Goal: Task Accomplishment & Management: Use online tool/utility

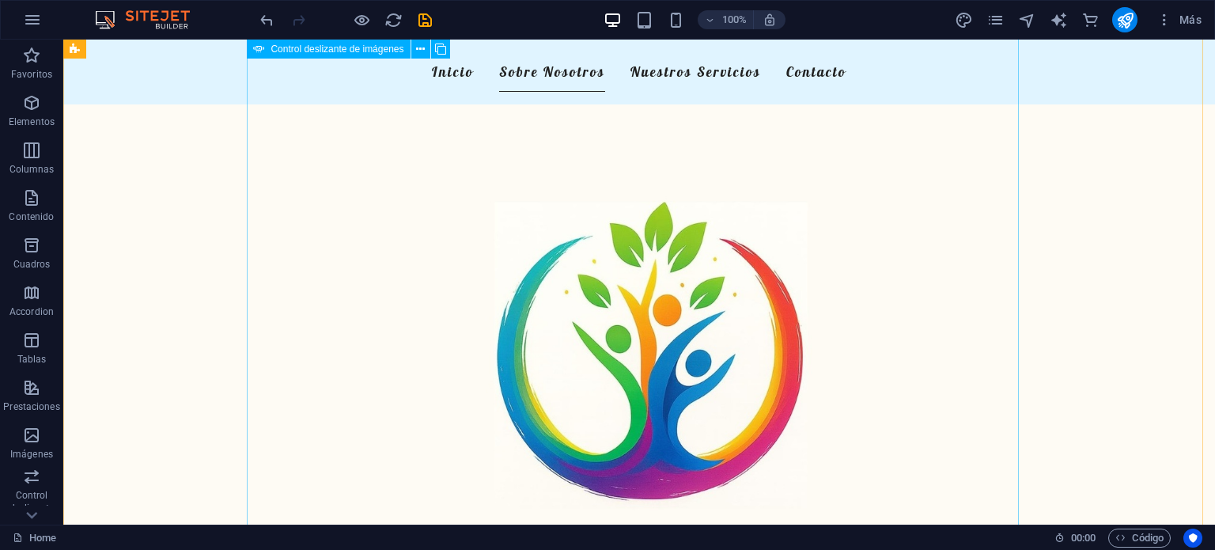
scroll to position [1032, 0]
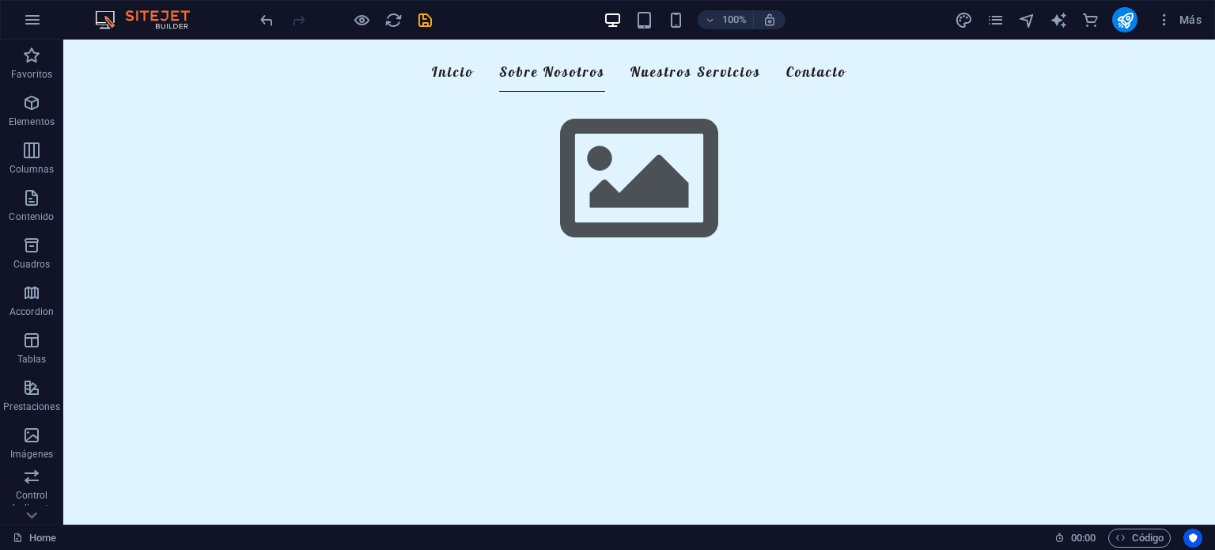
click at [200, 303] on figure at bounding box center [639, 179] width 1152 height 1141
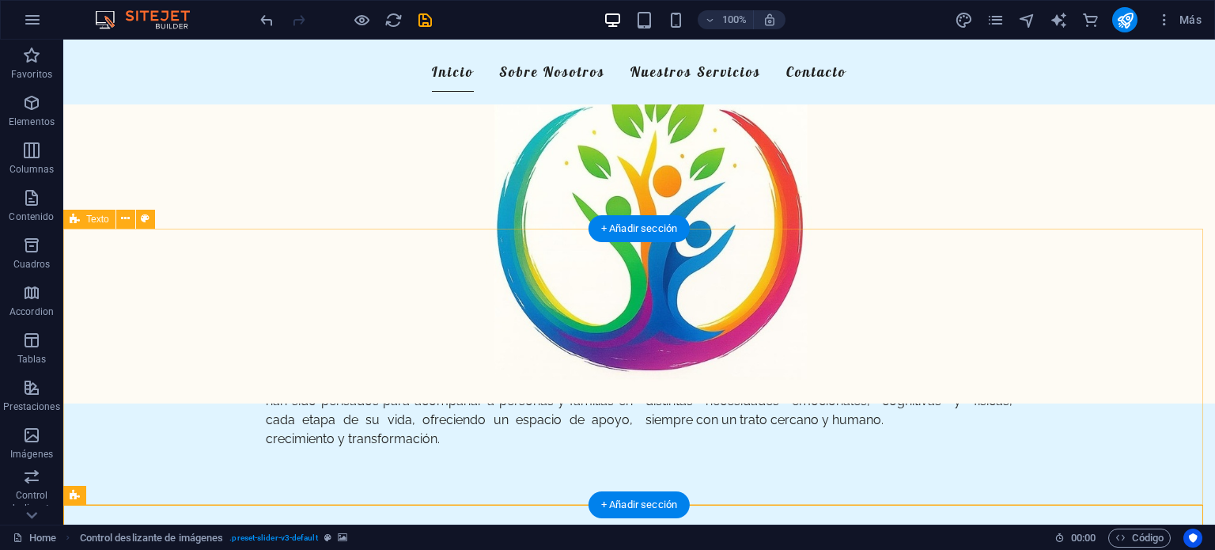
scroll to position [123, 0]
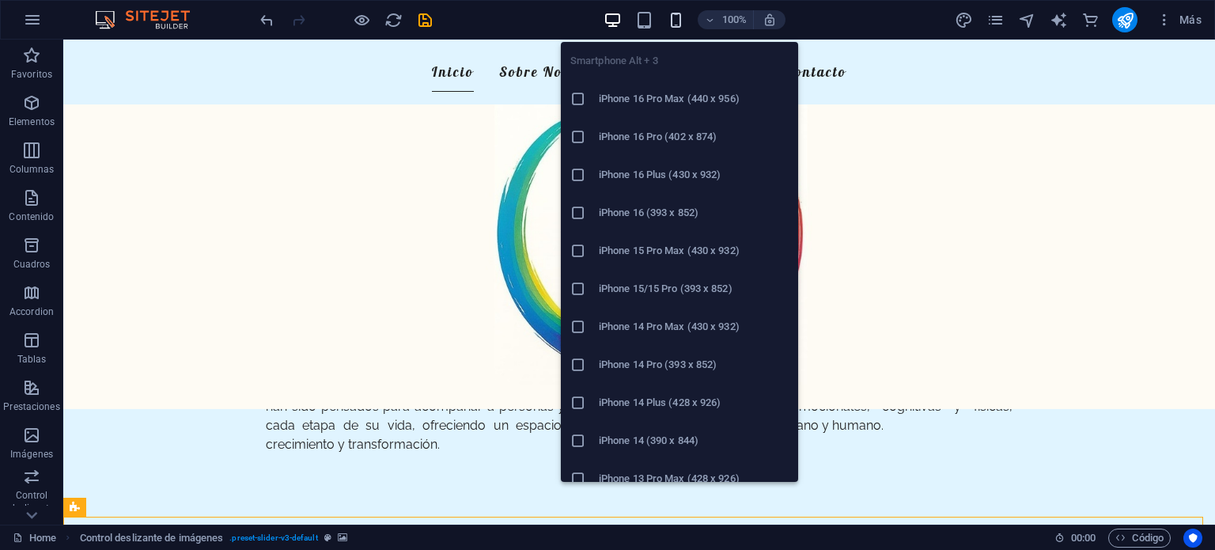
drag, startPoint x: 686, startPoint y: 19, endPoint x: 677, endPoint y: 19, distance: 8.7
click at [677, 19] on div "100%" at bounding box center [694, 19] width 183 height 25
click at [677, 19] on icon "button" at bounding box center [676, 20] width 18 height 18
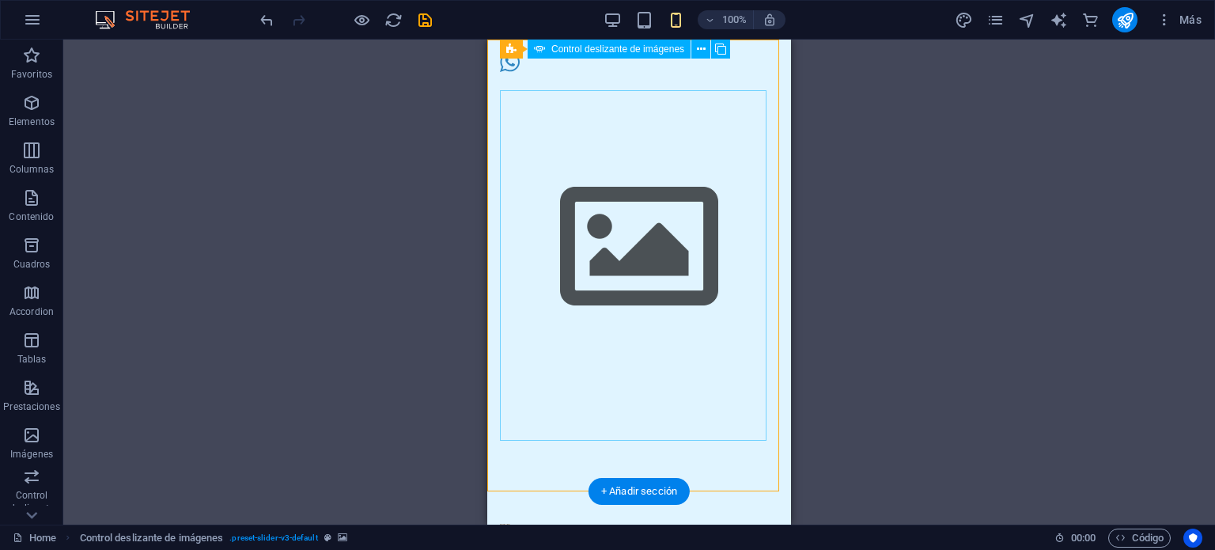
scroll to position [695, 0]
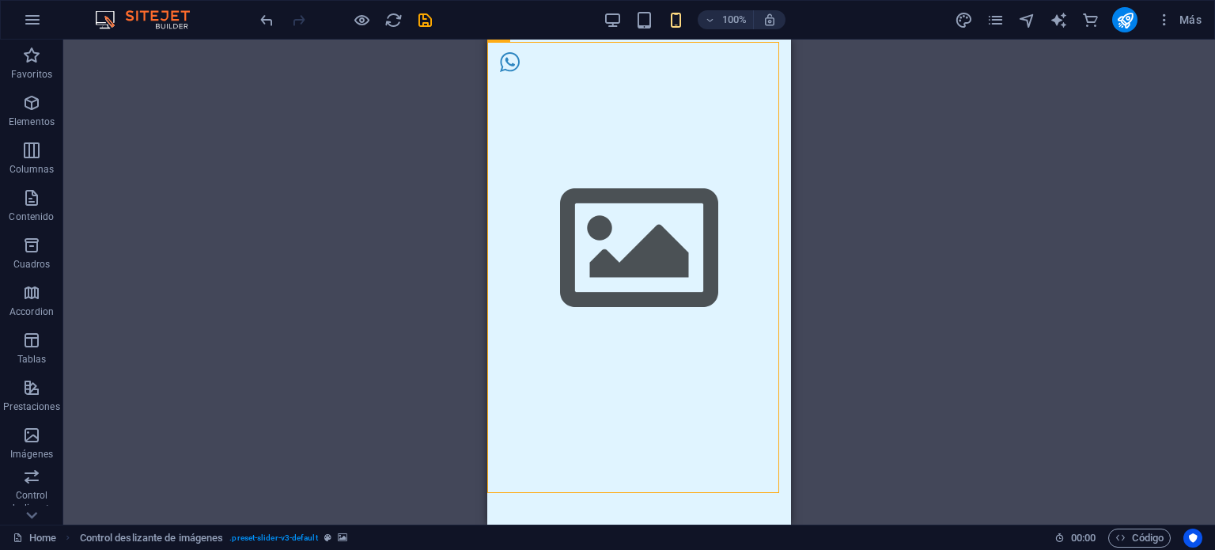
click at [841, 256] on div "Arrastra aquí para reemplazar el contenido existente. Si quieres crear un eleme…" at bounding box center [639, 282] width 1152 height 485
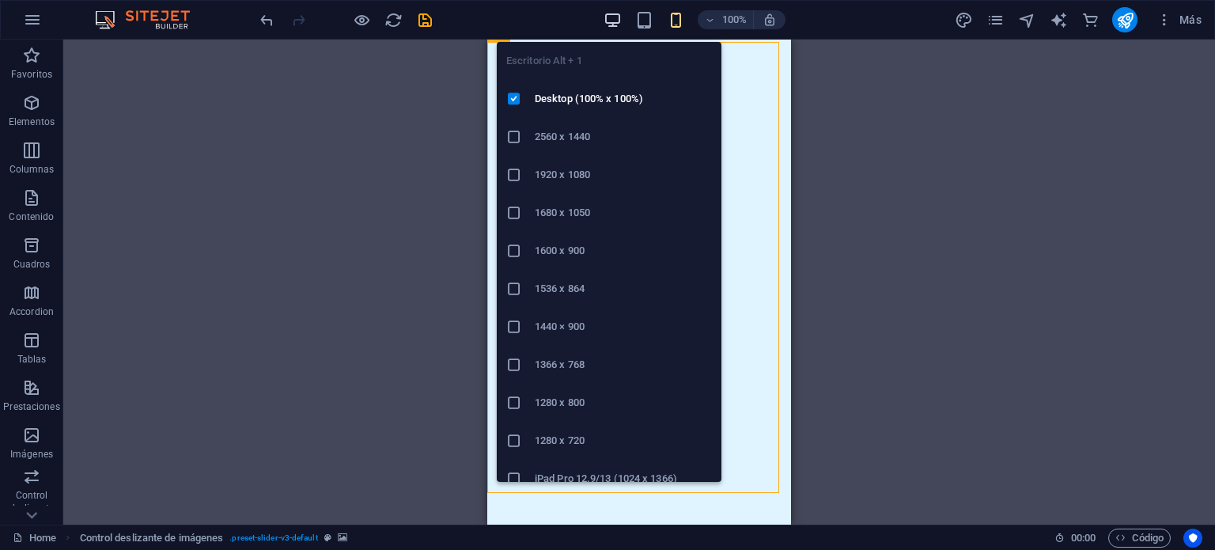
click at [608, 11] on icon "button" at bounding box center [613, 20] width 18 height 18
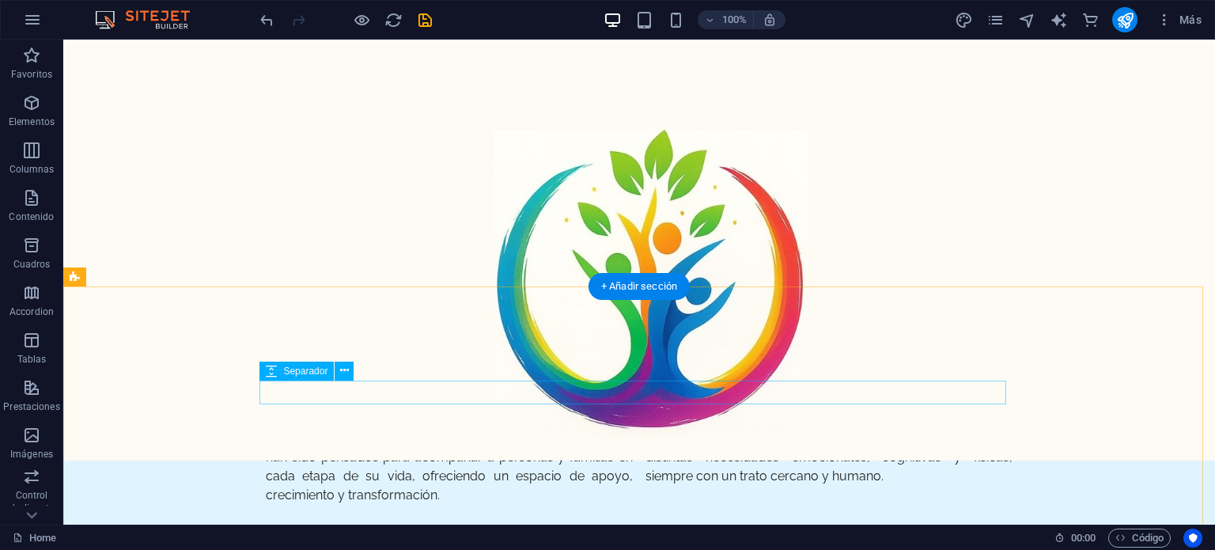
scroll to position [78, 0]
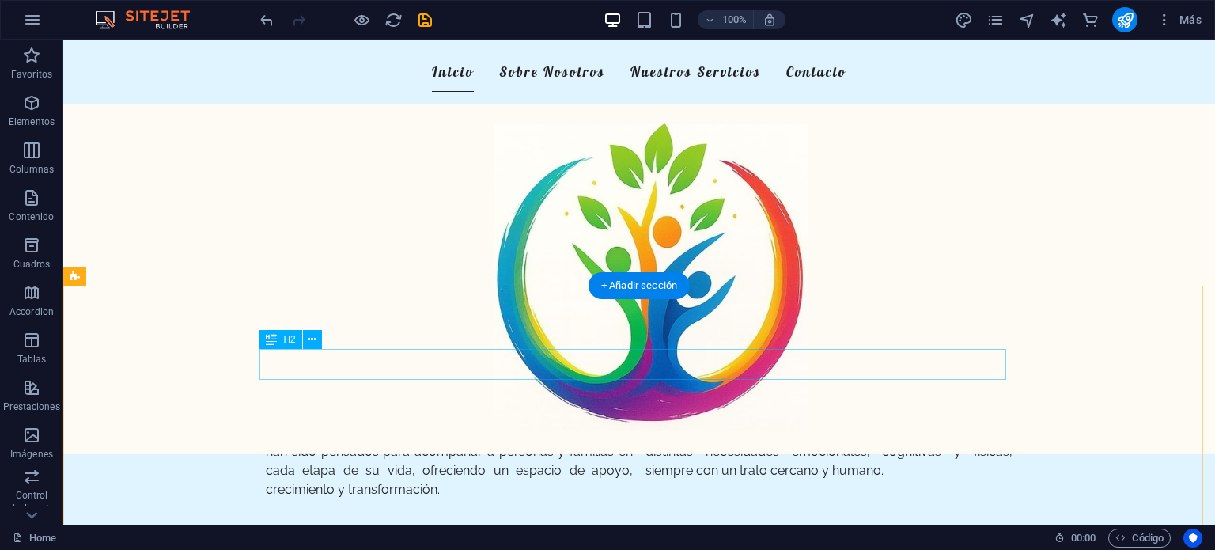
click at [648, 369] on div "Nuestro Centro Psicológico" at bounding box center [639, 365] width 747 height 31
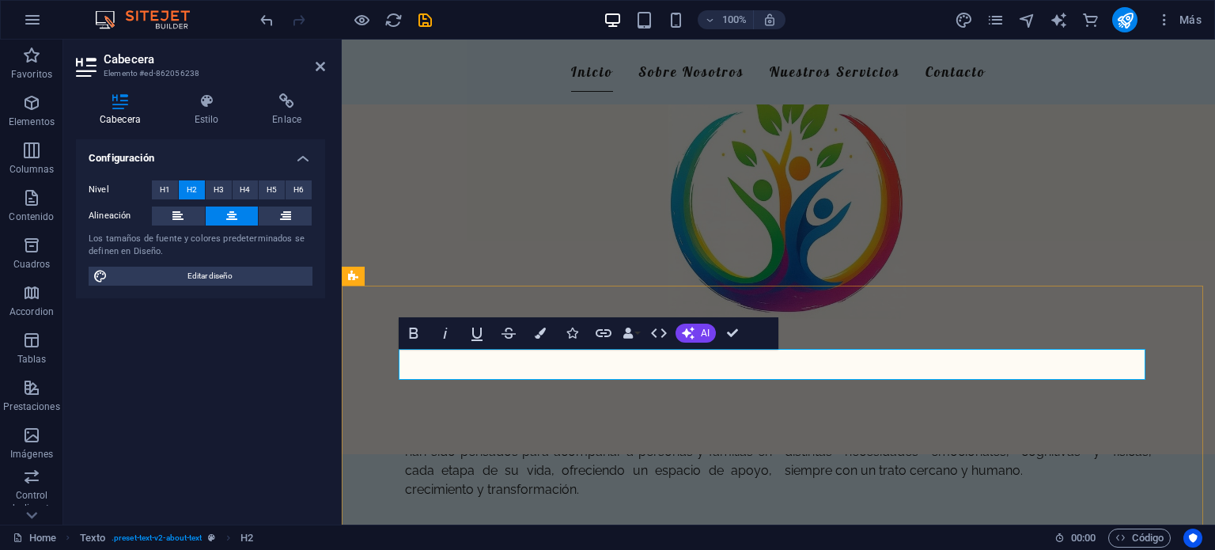
click at [846, 358] on h2 "Nuestro Centro Psicológico" at bounding box center [778, 365] width 747 height 31
click at [873, 303] on div "Nuestro Centro Terapéutico En FelizMente [DEMOGRAPHIC_DATA] en un enfoque integ…" at bounding box center [778, 424] width 873 height 276
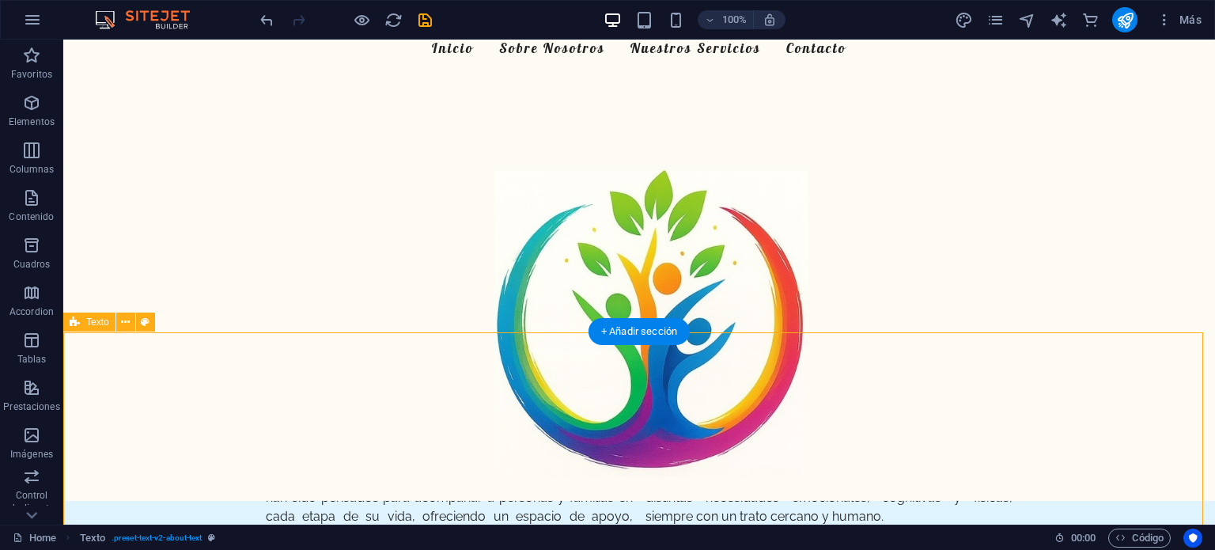
scroll to position [31, 0]
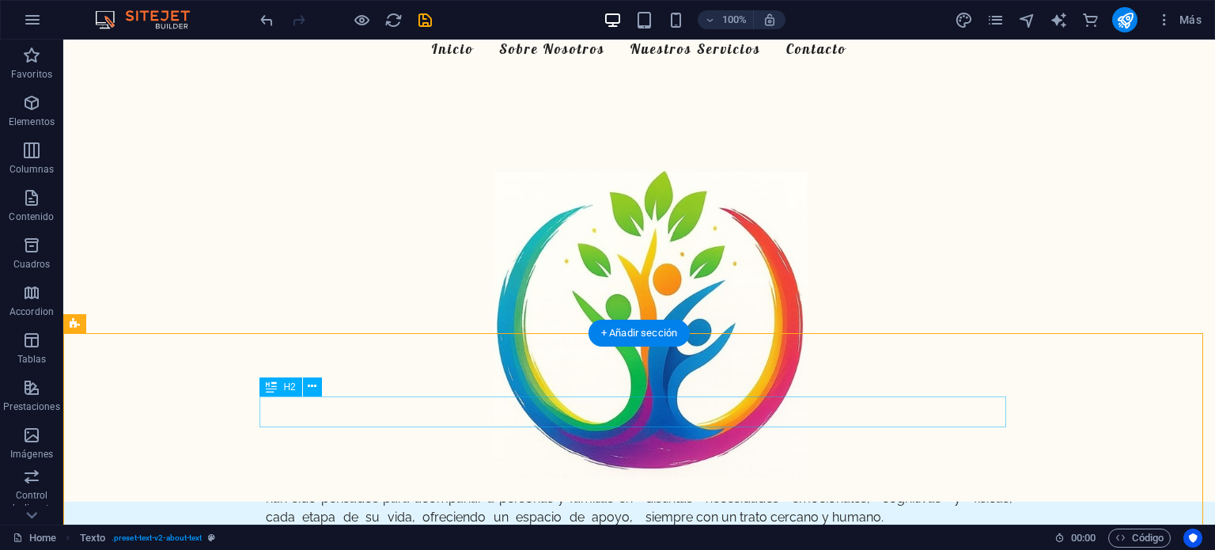
click at [756, 405] on div "Nuestro Centro Terapéutico" at bounding box center [639, 411] width 747 height 31
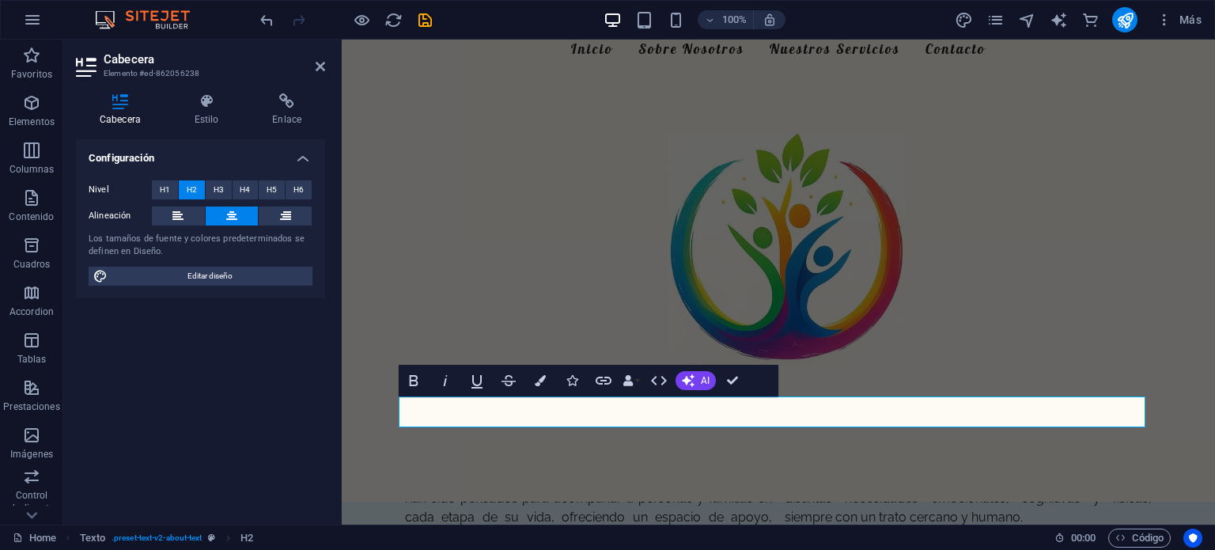
click at [951, 315] on figure at bounding box center [778, 259] width 873 height 485
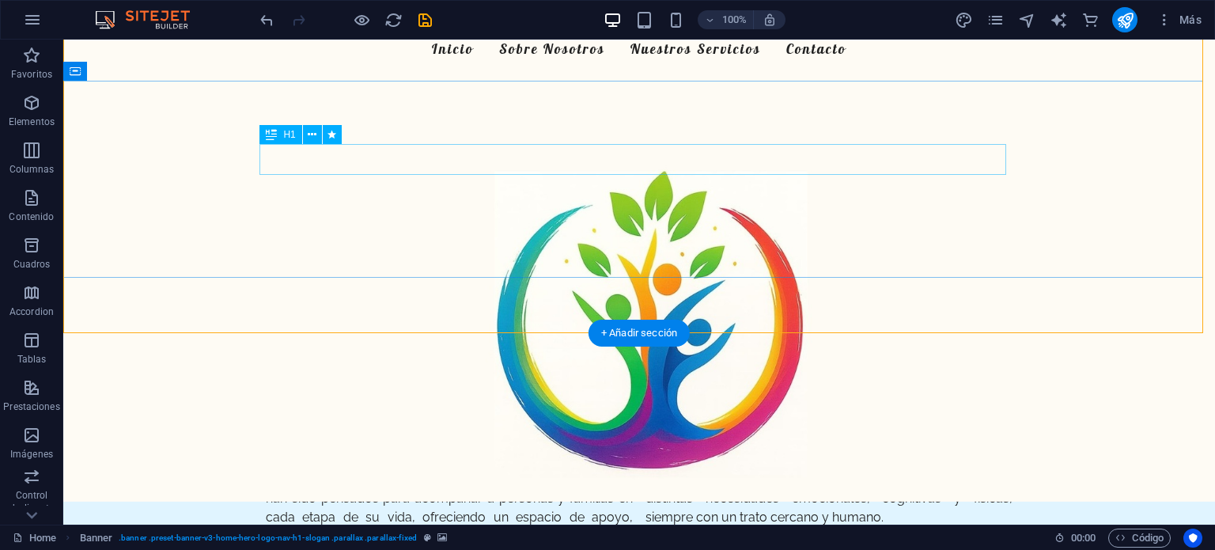
click at [687, 152] on div "Bienvenido a FelizMente" at bounding box center [639, 160] width 747 height 31
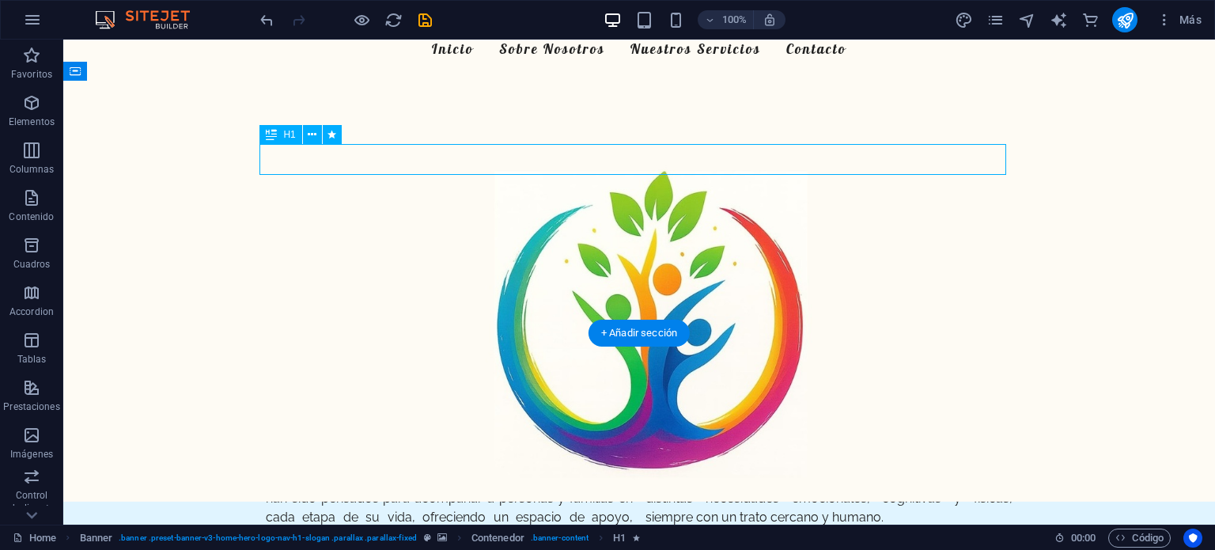
click at [747, 157] on div "Bienvenido a FelizMente" at bounding box center [639, 160] width 747 height 31
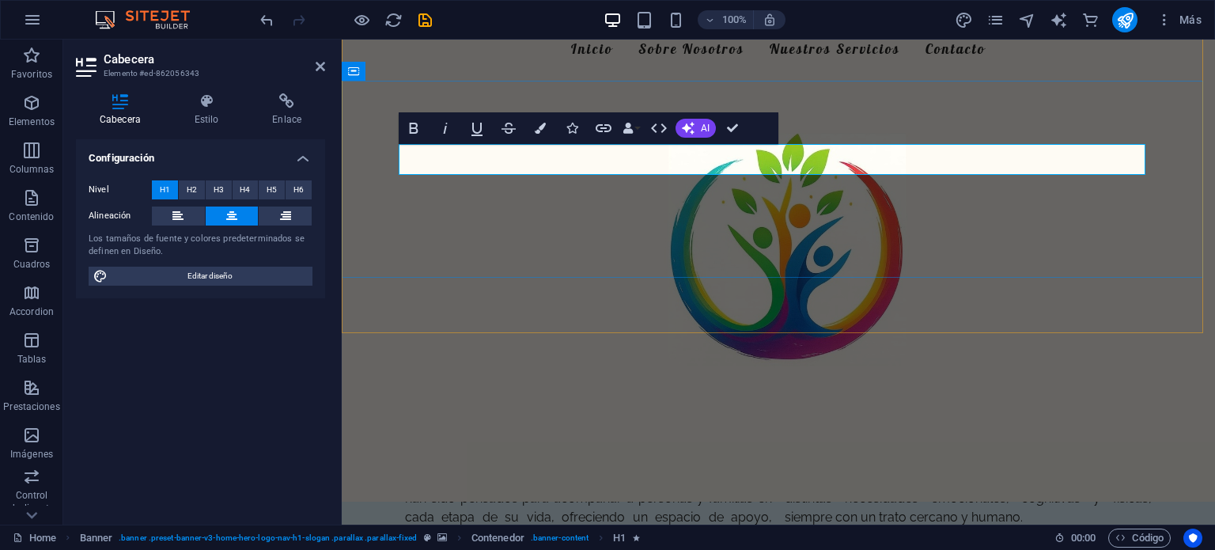
click at [902, 160] on h1 "Bienvenido a FelizMente" at bounding box center [778, 160] width 747 height 31
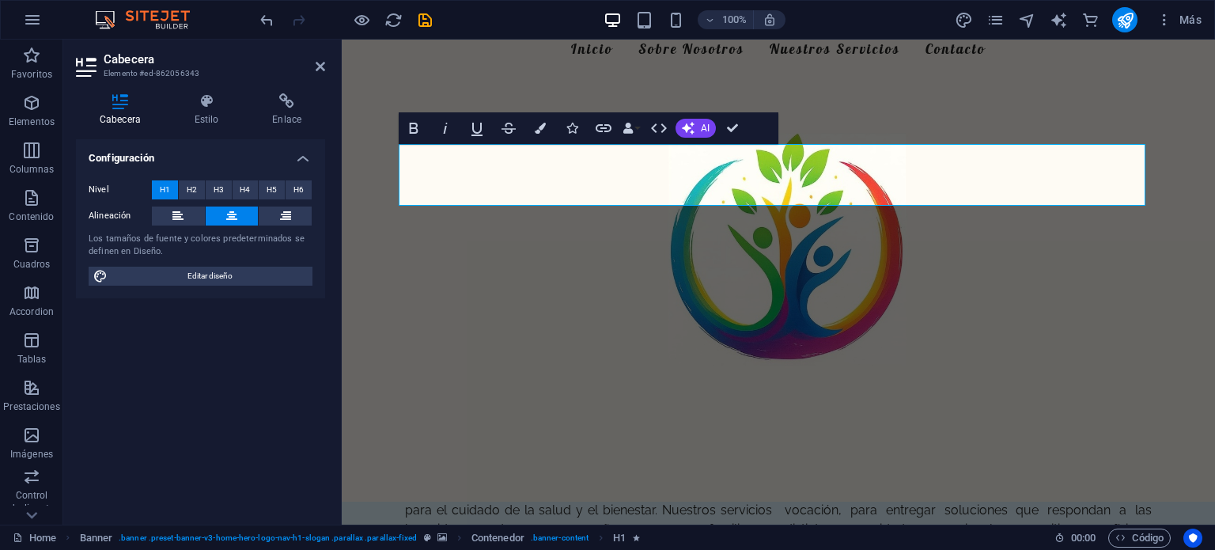
click at [730, 328] on figure at bounding box center [778, 259] width 873 height 485
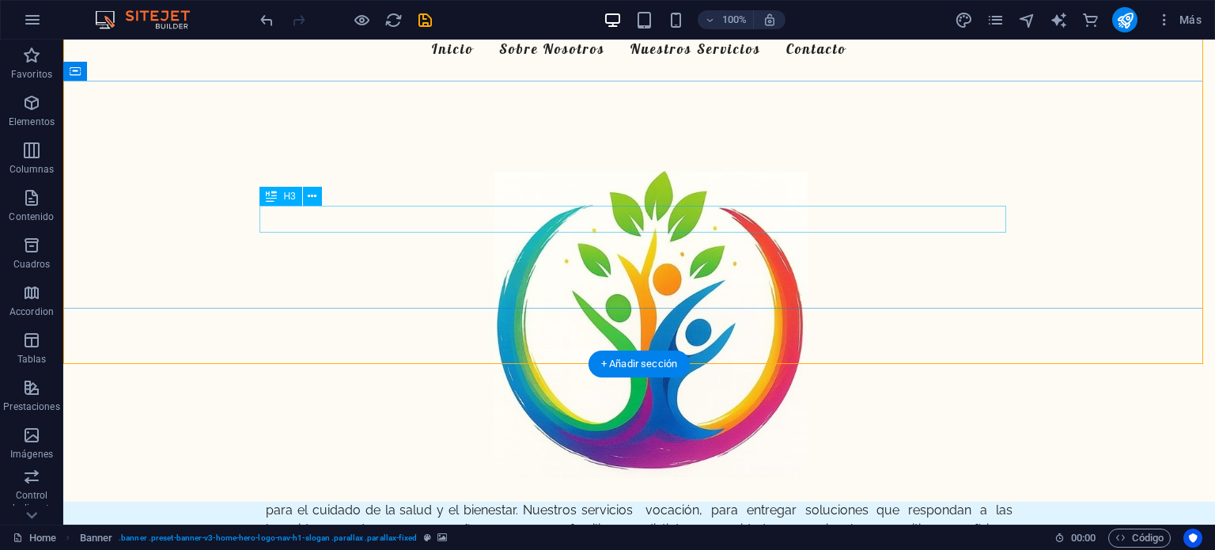
click at [848, 218] on div "Acompañándote en cada paso hacia tu bienestar integral" at bounding box center [639, 219] width 747 height 27
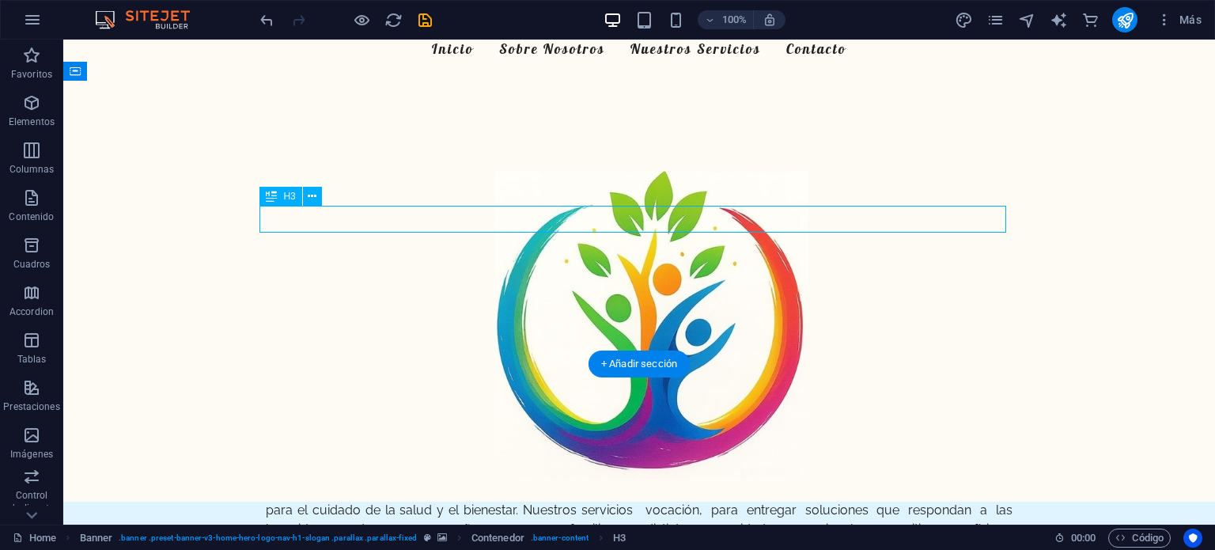
click at [848, 218] on div "Acompañándote en cada paso hacia tu bienestar integral" at bounding box center [639, 219] width 747 height 27
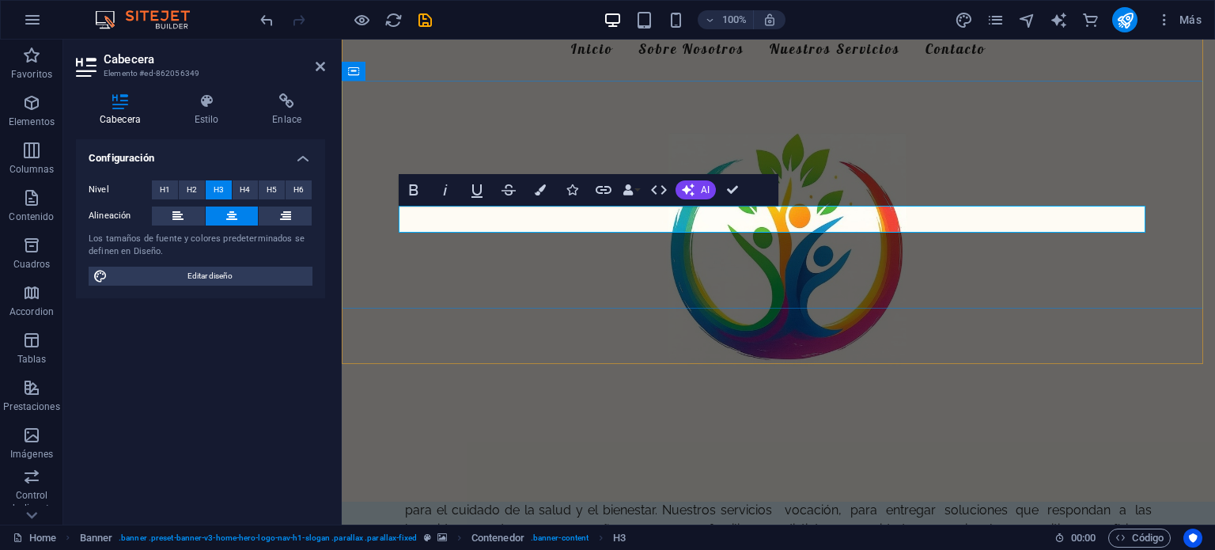
click at [991, 230] on span "Acompañándote en cada paso hacia tu bienestar integral" at bounding box center [778, 219] width 505 height 24
click at [948, 169] on div "Bienvenido a FelizMente Centro Terpéutico Integral" at bounding box center [778, 176] width 747 height 62
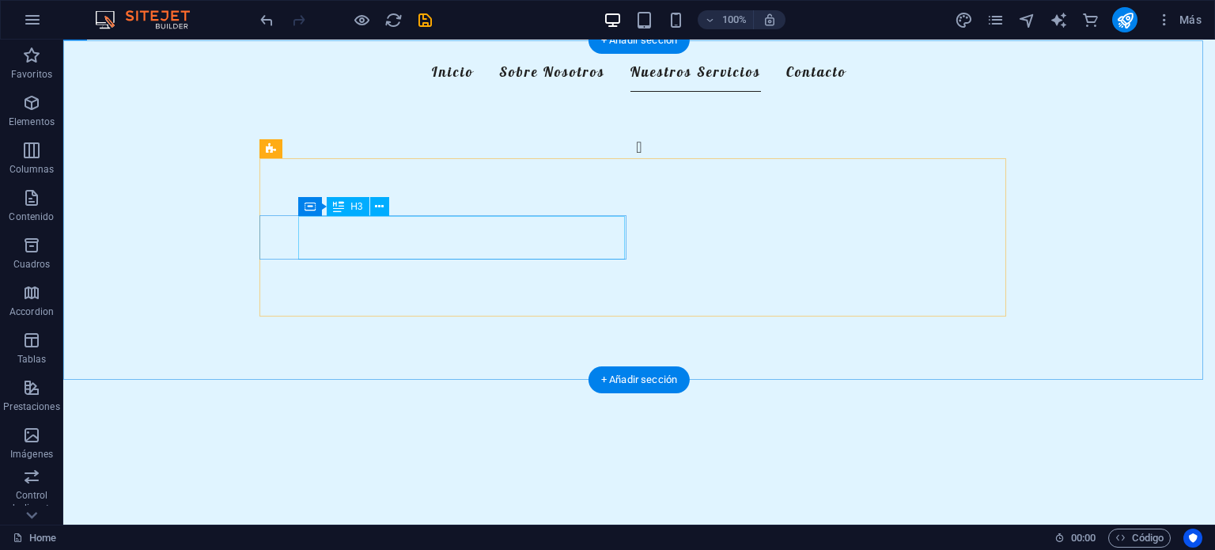
scroll to position [1740, 0]
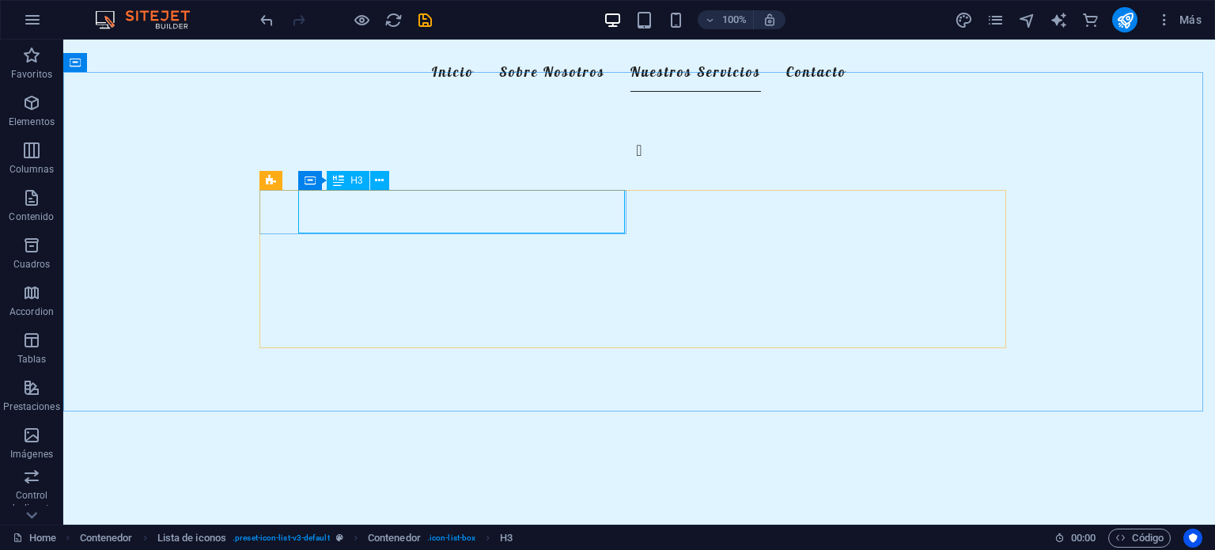
click at [362, 184] on span "H3" at bounding box center [356, 180] width 12 height 9
click at [373, 180] on button at bounding box center [379, 180] width 19 height 19
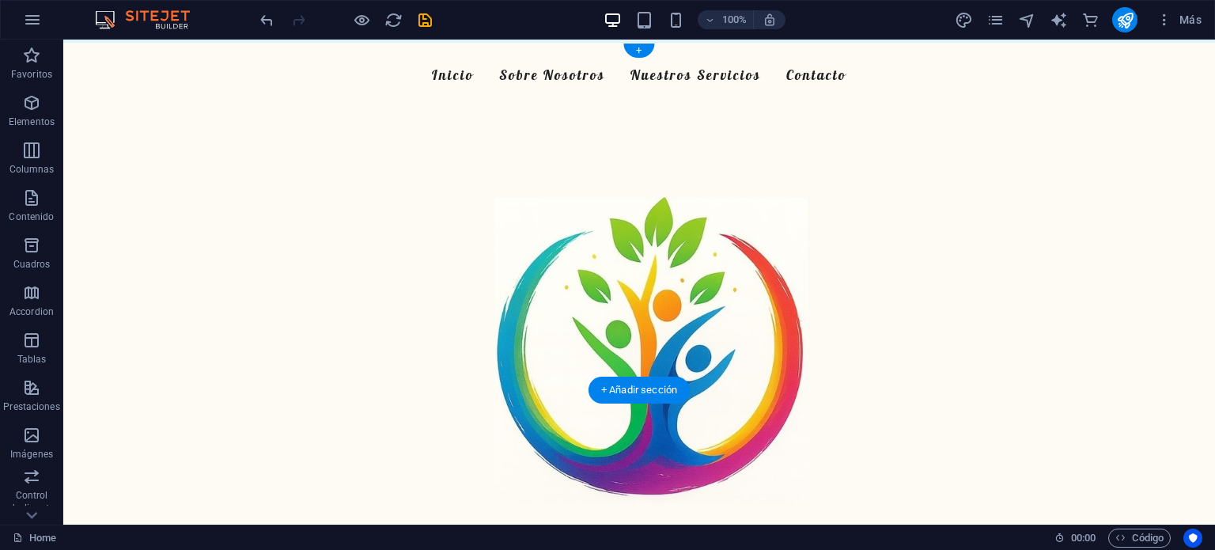
scroll to position [0, 0]
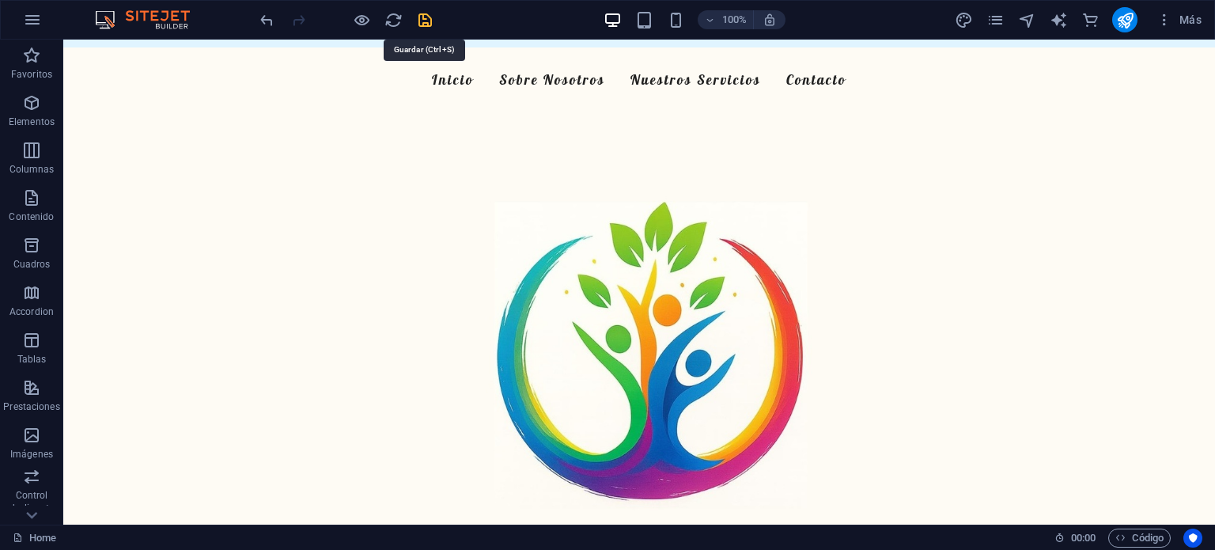
click at [418, 12] on icon "save" at bounding box center [425, 20] width 18 height 18
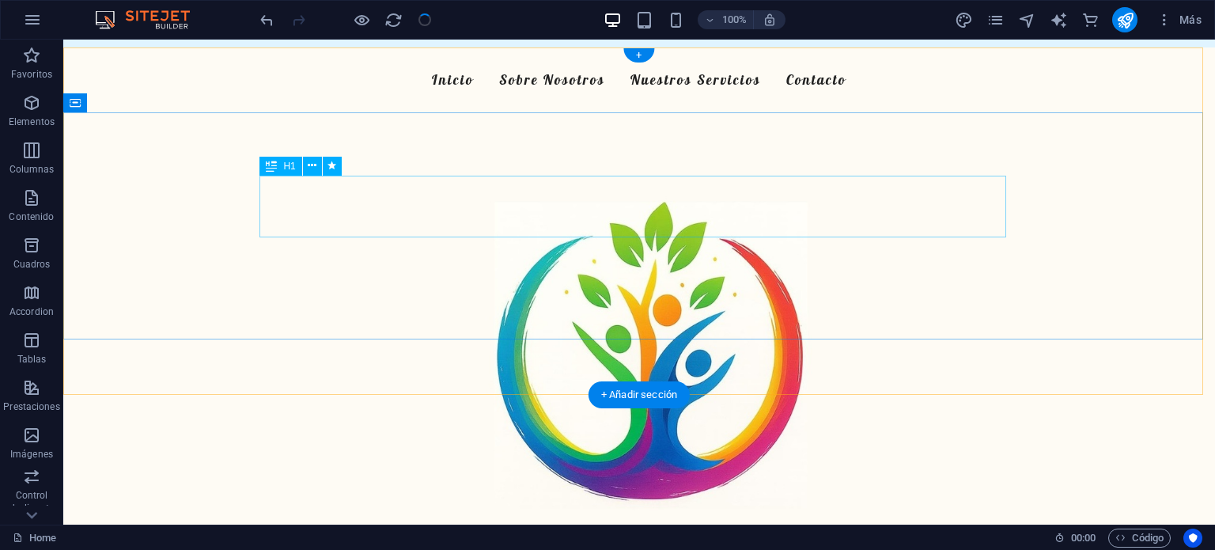
click at [678, 189] on div "Bienvenido a FelizMente Centro Terpéutico Integral" at bounding box center [639, 207] width 747 height 62
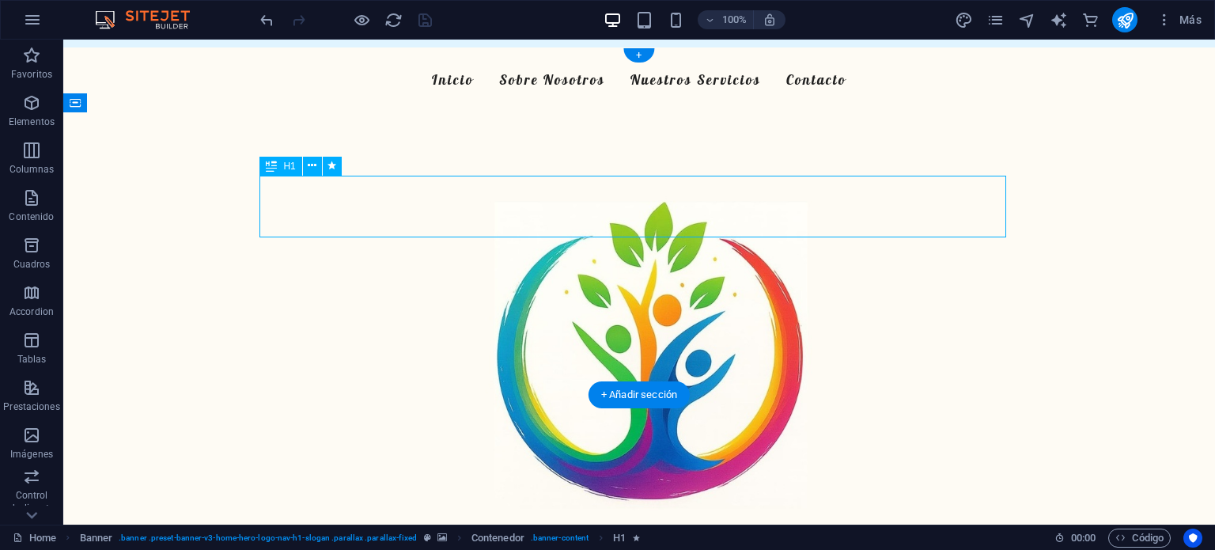
click at [678, 189] on div "Bienvenido a FelizMente Centro Terpéutico Integral" at bounding box center [639, 207] width 747 height 62
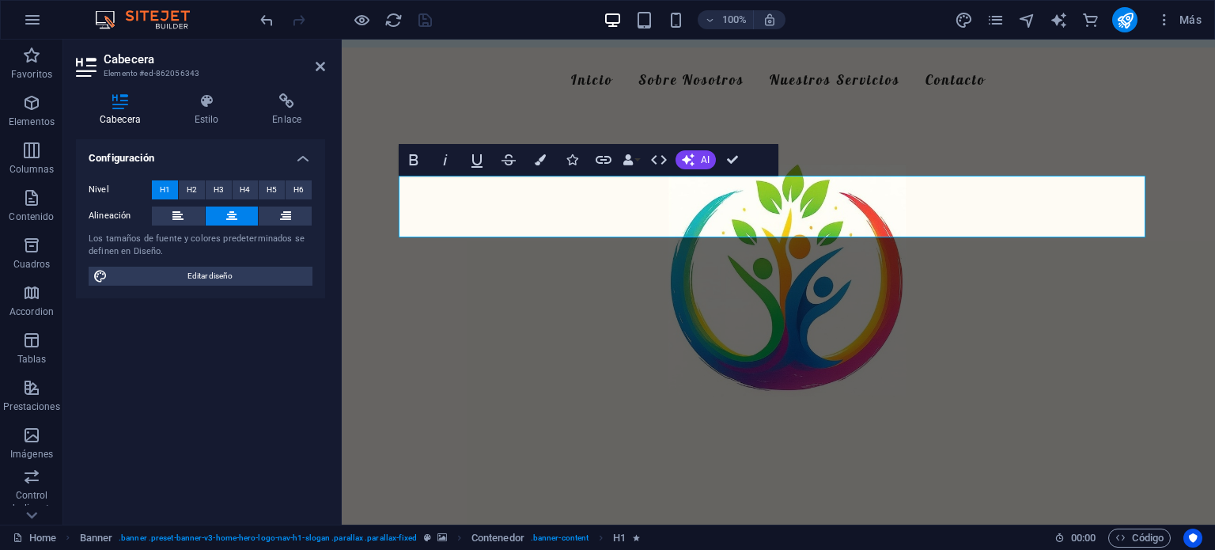
click at [783, 392] on figure at bounding box center [778, 289] width 873 height 485
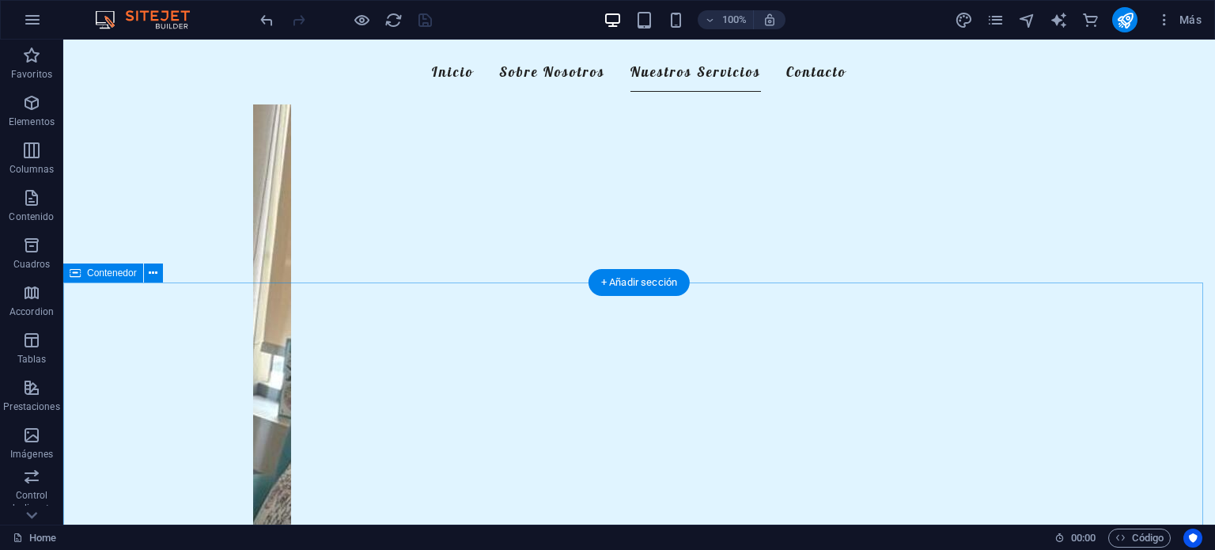
scroll to position [1869, 0]
